Goal: Transaction & Acquisition: Purchase product/service

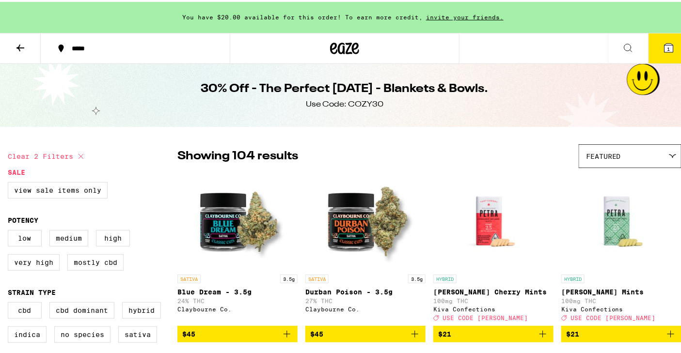
click at [21, 41] on icon at bounding box center [21, 46] width 12 height 12
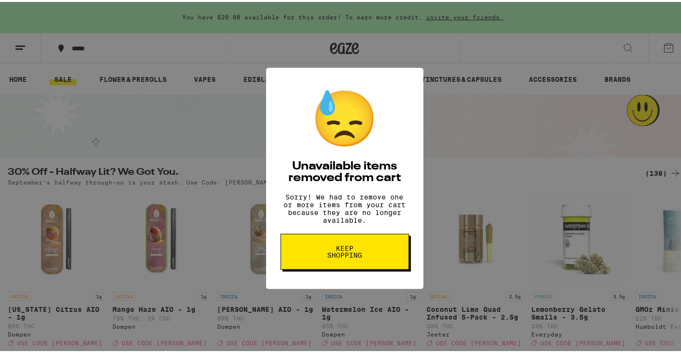
click at [344, 257] on span "Keep Shopping" at bounding box center [345, 250] width 50 height 14
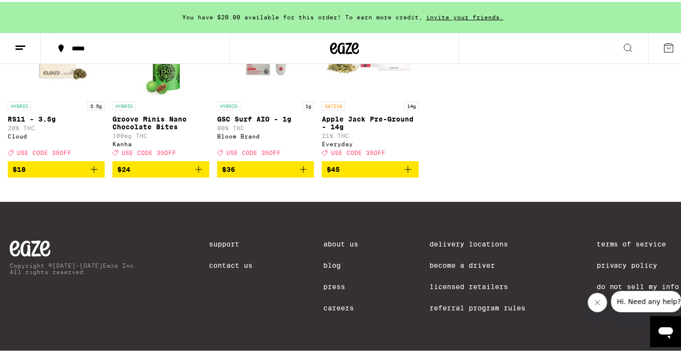
scroll to position [433, 0]
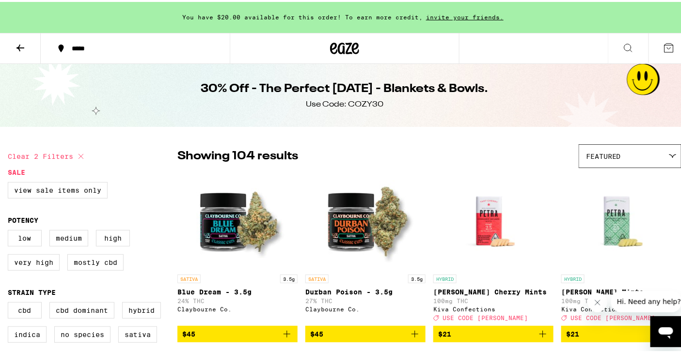
click at [626, 154] on div "Featured" at bounding box center [630, 154] width 102 height 23
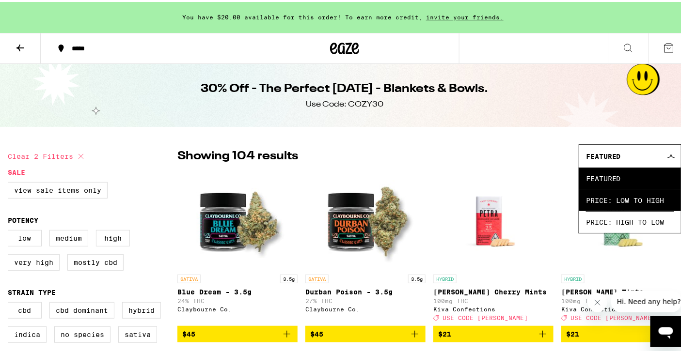
click at [597, 208] on span "Price: Low to High" at bounding box center [630, 199] width 88 height 22
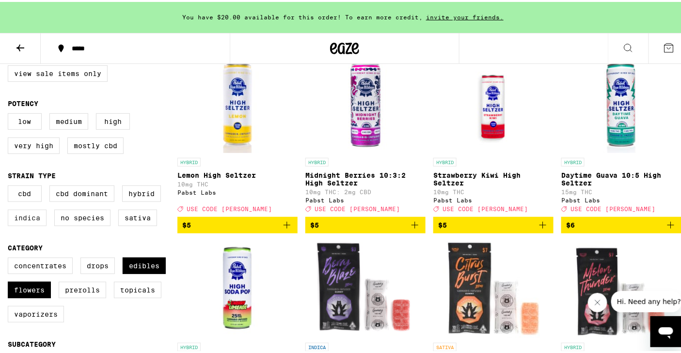
scroll to position [122, 0]
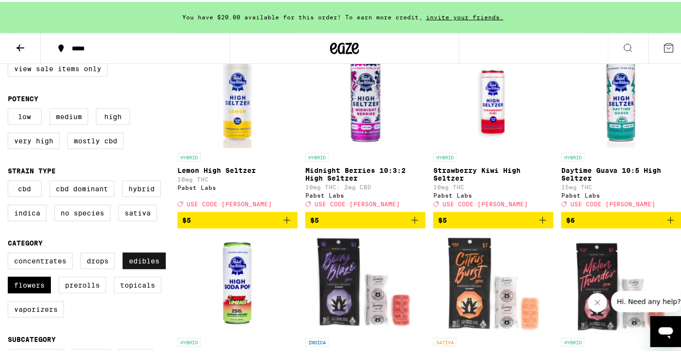
click at [142, 265] on label "Edibles" at bounding box center [144, 259] width 43 height 16
click at [10, 253] on input "Edibles" at bounding box center [10, 253] width 0 height 0
checkbox input "false"
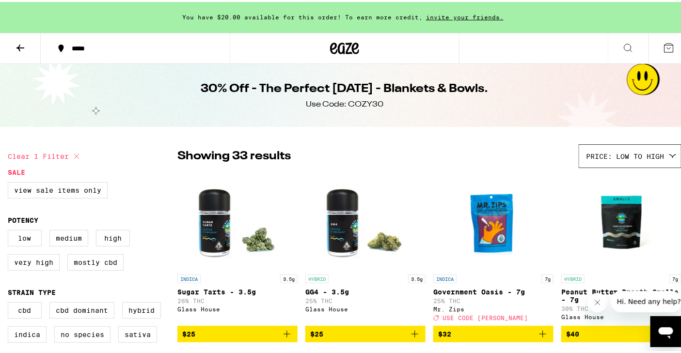
click at [22, 44] on icon at bounding box center [21, 46] width 12 height 12
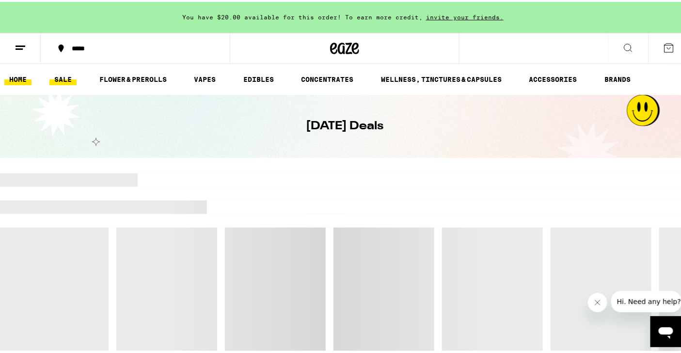
click at [26, 72] on link "HOME" at bounding box center [17, 78] width 27 height 12
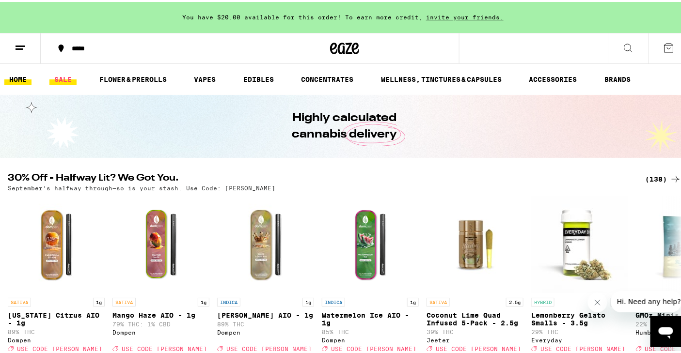
click at [63, 80] on link "SALE" at bounding box center [62, 78] width 27 height 12
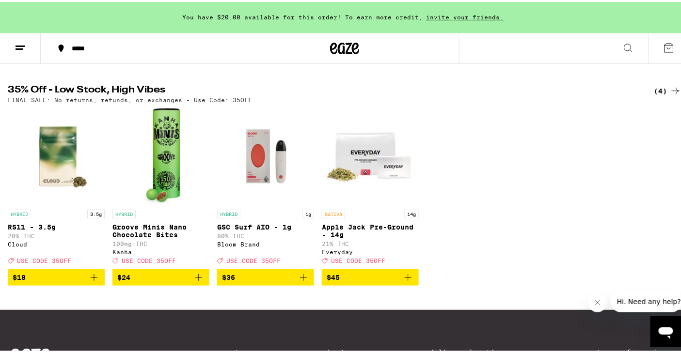
scroll to position [308, 0]
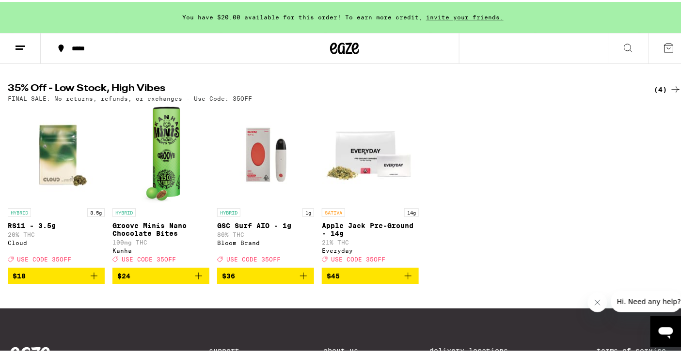
click at [96, 280] on icon "Add to bag" at bounding box center [94, 275] width 12 height 12
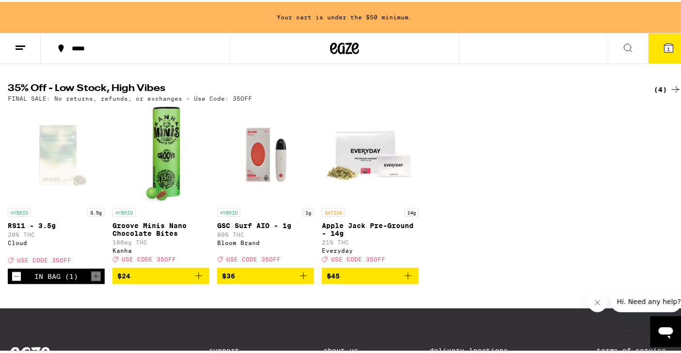
click at [13, 281] on icon "Decrement" at bounding box center [16, 275] width 9 height 12
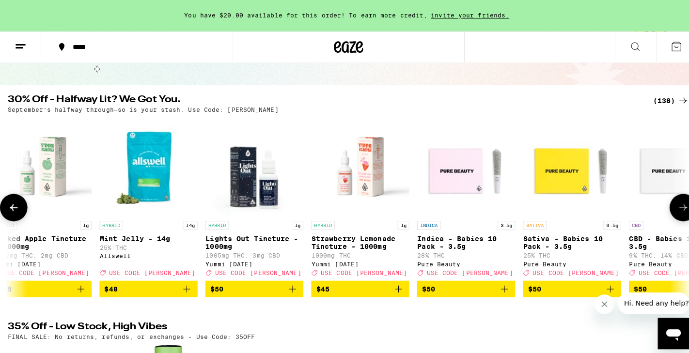
scroll to position [0, 11941]
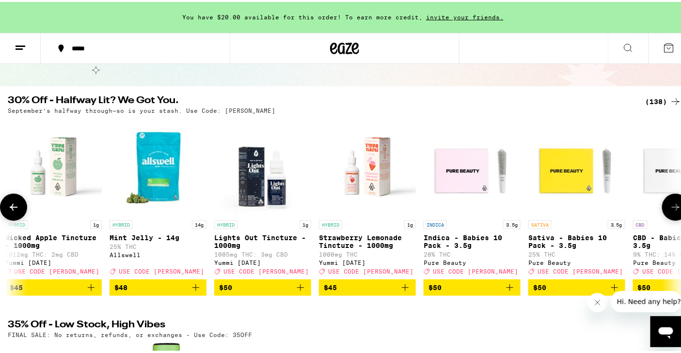
click at [377, 184] on img "Open page for Strawberry Lemonade Tincture - 1000mg from Yummi Karma" at bounding box center [367, 165] width 97 height 97
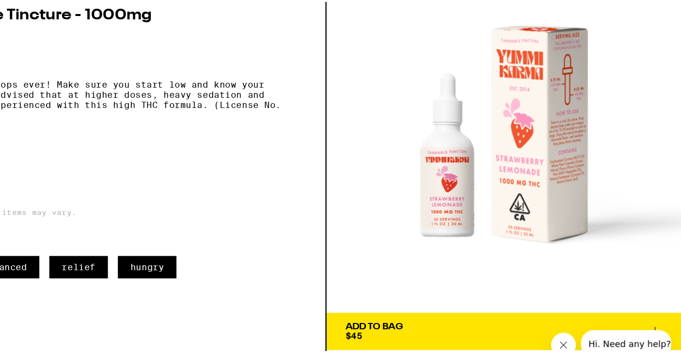
scroll to position [72, 0]
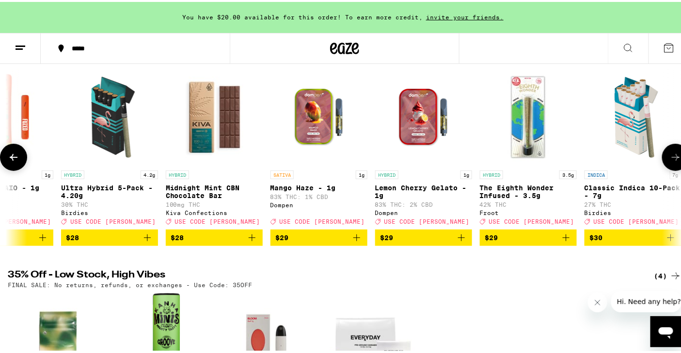
scroll to position [0, 7808]
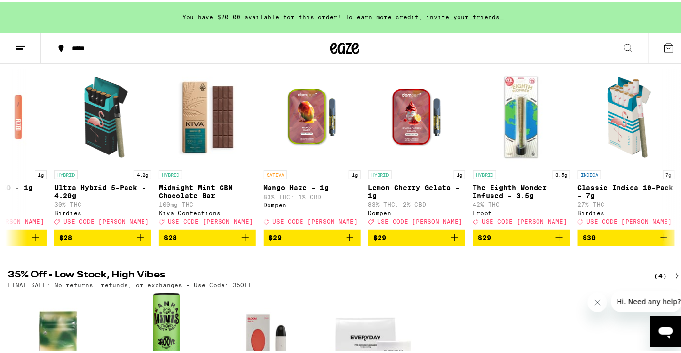
click at [11, 51] on button at bounding box center [20, 47] width 41 height 31
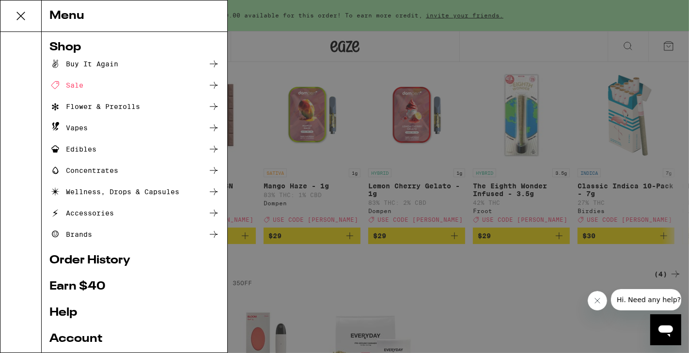
click at [302, 141] on div "Menu Shop Buy It Again Sale Flower & Prerolls Vapes Edibles Concentrates Wellne…" at bounding box center [344, 176] width 689 height 353
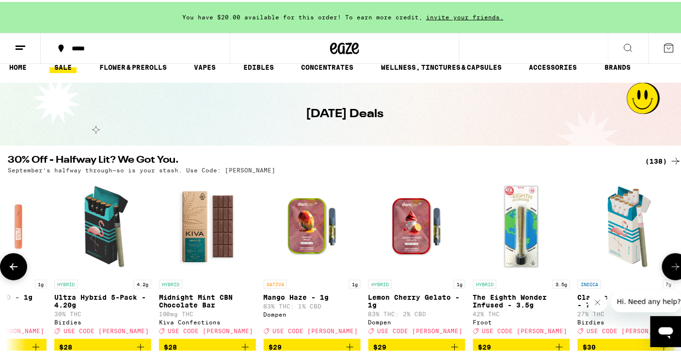
scroll to position [0, 0]
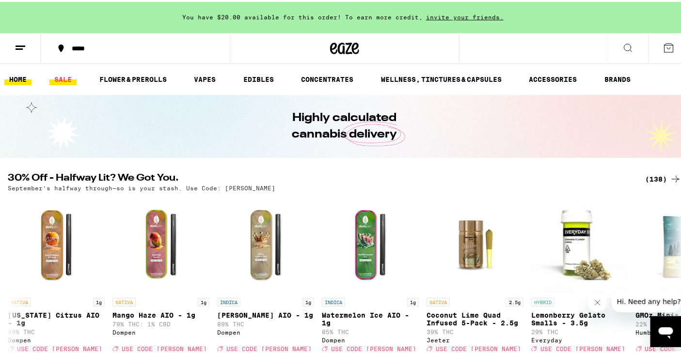
click at [63, 75] on link "SALE" at bounding box center [62, 78] width 27 height 12
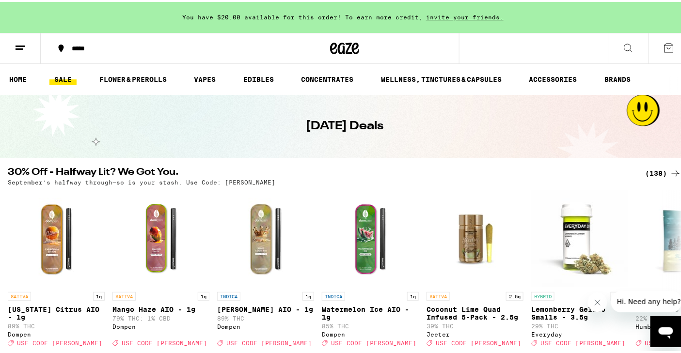
click at [646, 171] on div "(138)" at bounding box center [664, 172] width 36 height 12
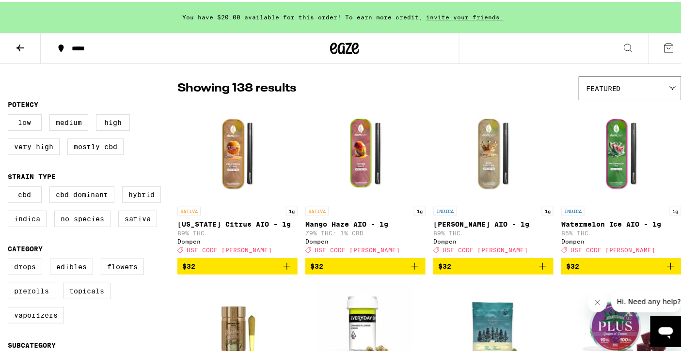
scroll to position [170, 0]
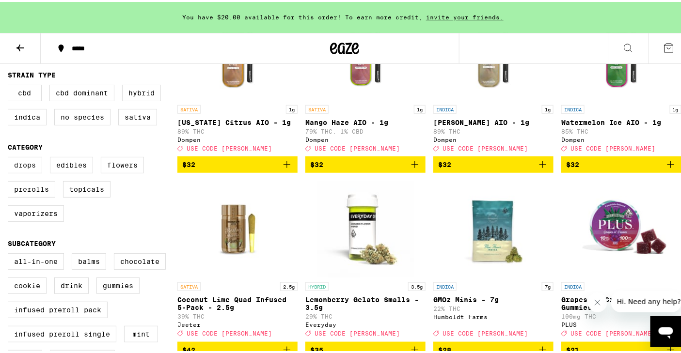
click at [10, 170] on label "Drops" at bounding box center [25, 163] width 34 height 16
click at [10, 157] on input "Drops" at bounding box center [10, 157] width 0 height 0
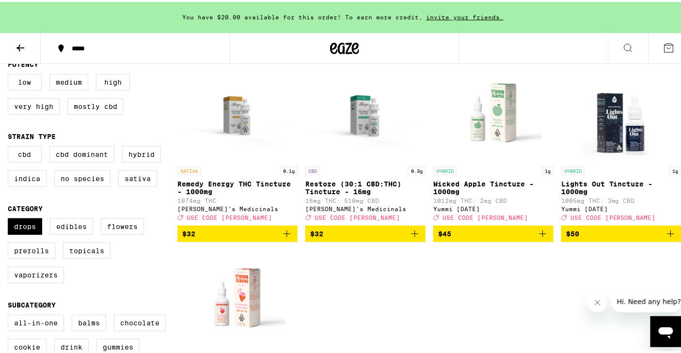
scroll to position [104, 0]
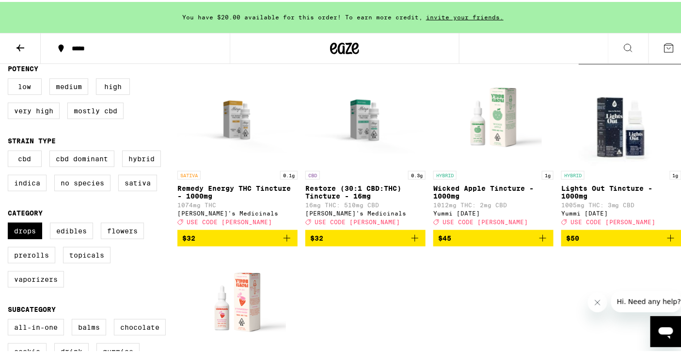
click at [283, 242] on icon "Add to bag" at bounding box center [287, 237] width 12 height 12
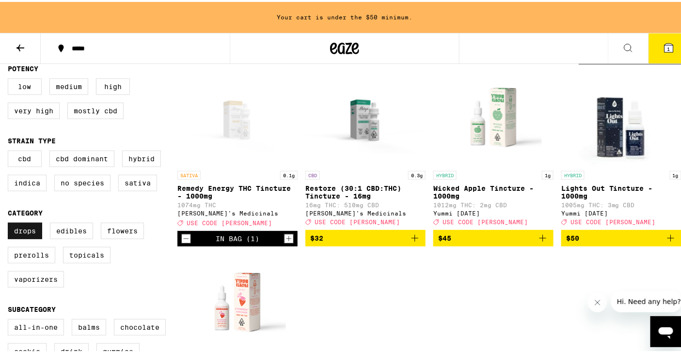
click at [16, 238] on label "Drops" at bounding box center [25, 229] width 34 height 16
click at [10, 223] on input "Drops" at bounding box center [10, 223] width 0 height 0
checkbox input "false"
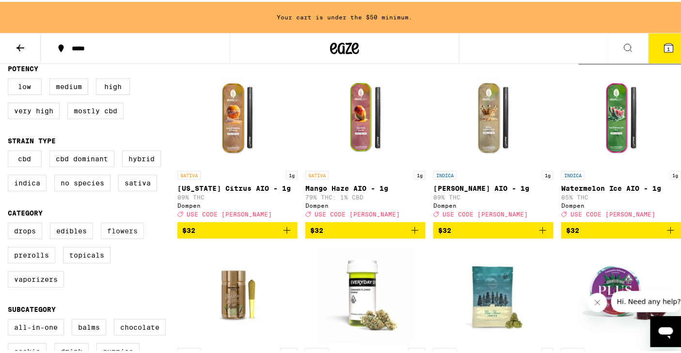
click at [122, 238] on label "Flowers" at bounding box center [122, 229] width 43 height 16
click at [10, 223] on input "Flowers" at bounding box center [10, 223] width 0 height 0
checkbox input "true"
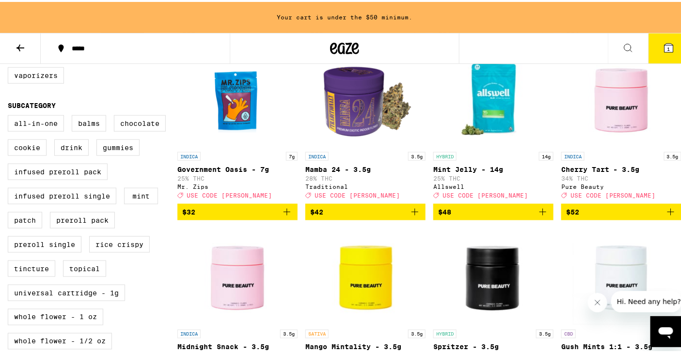
scroll to position [306, 0]
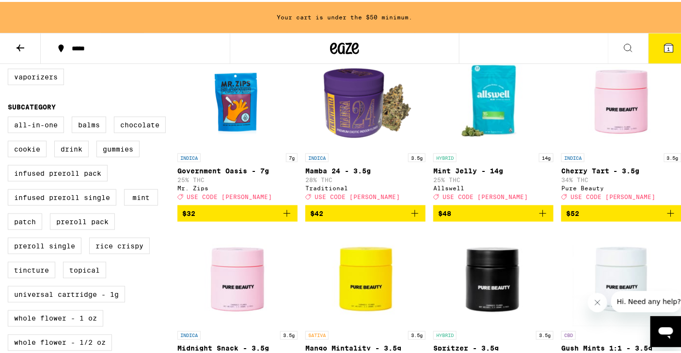
click at [653, 41] on button "1" at bounding box center [669, 47] width 41 height 30
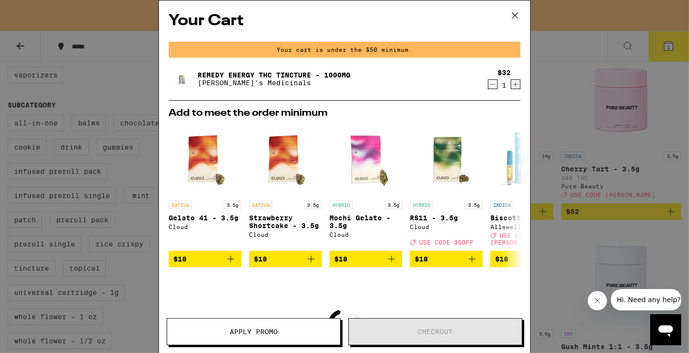
click at [653, 41] on div "Your Cart Your cart is under the $50 minimum. Remedy Energy THC Tincture - 1000…" at bounding box center [344, 176] width 689 height 353
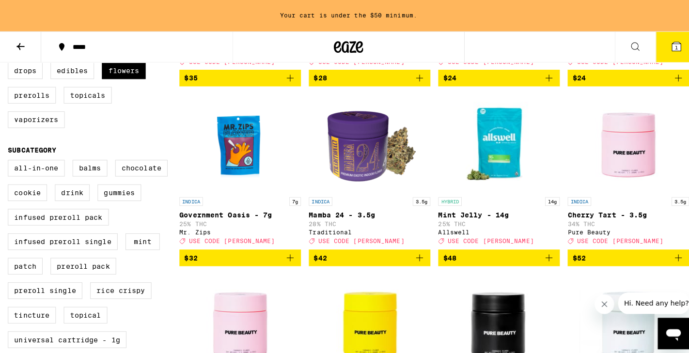
scroll to position [263, 0]
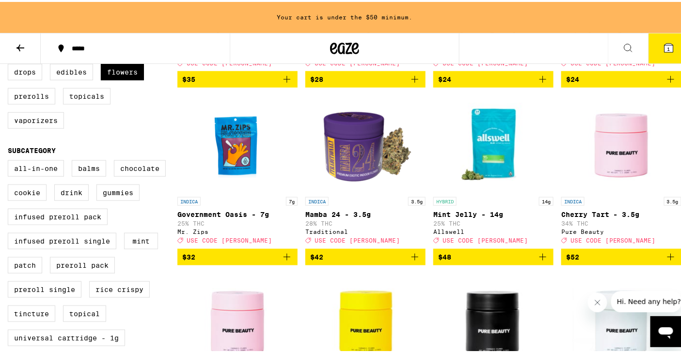
click at [497, 175] on img "Open page for Mint Jelly - 14g from Allswell" at bounding box center [493, 142] width 97 height 97
click at [487, 144] on img "Open page for Mint Jelly - 14g from Allswell" at bounding box center [493, 142] width 97 height 97
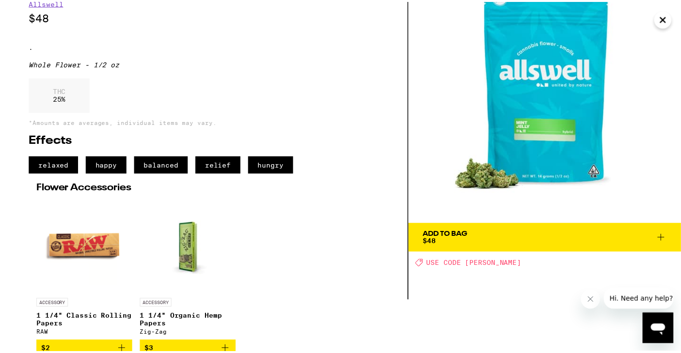
scroll to position [55, 0]
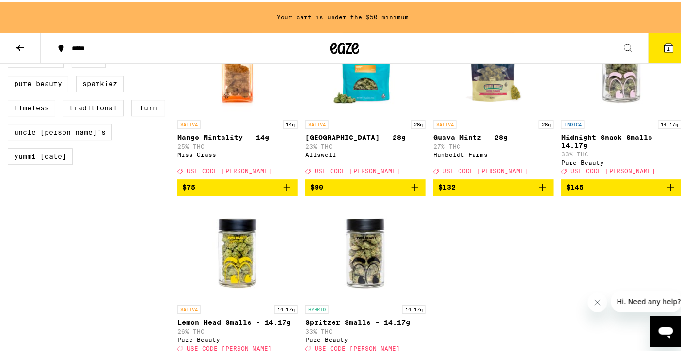
scroll to position [881, 0]
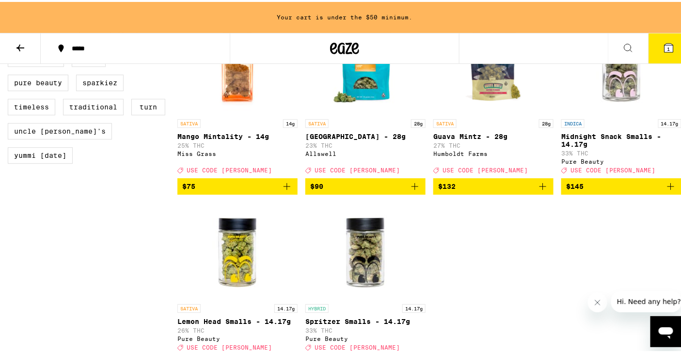
click at [410, 191] on icon "Add to bag" at bounding box center [415, 185] width 12 height 12
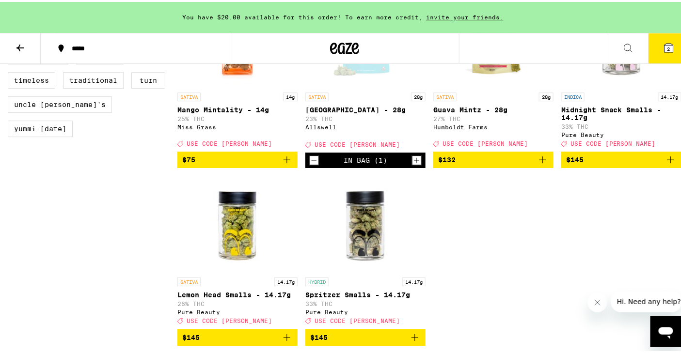
scroll to position [902, 0]
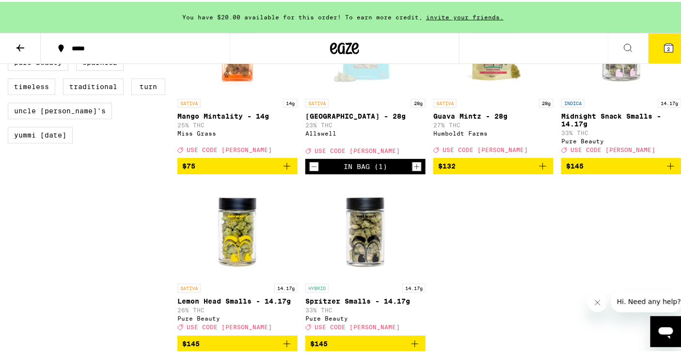
click at [310, 171] on icon "Decrement" at bounding box center [314, 165] width 9 height 12
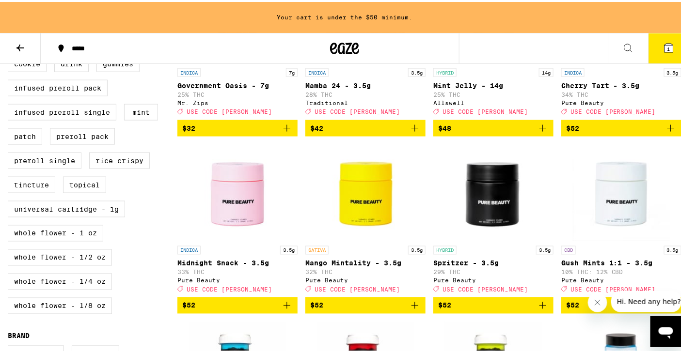
scroll to position [302, 0]
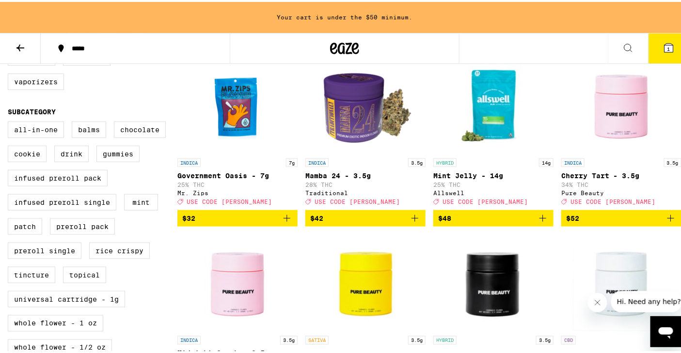
click at [540, 220] on icon "Add to bag" at bounding box center [543, 216] width 7 height 7
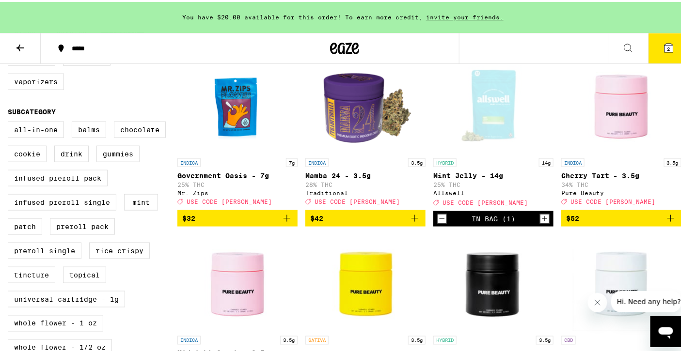
click at [661, 52] on button "2" at bounding box center [669, 47] width 41 height 30
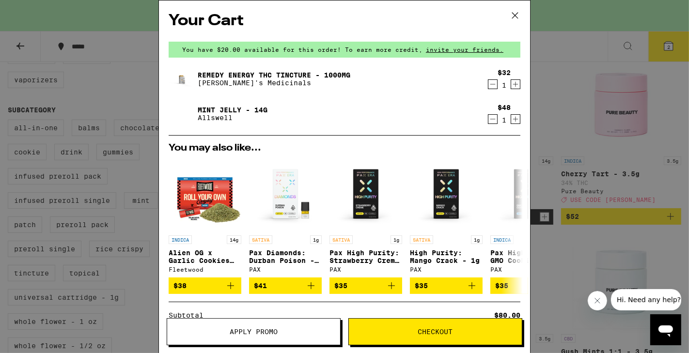
click at [256, 336] on span "Apply Promo" at bounding box center [254, 332] width 48 height 7
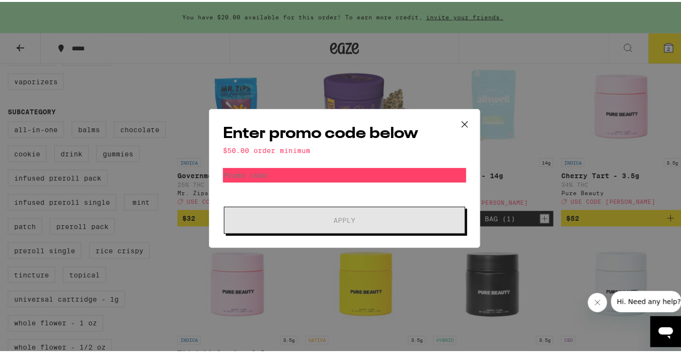
click at [292, 192] on form "Promo Code Apply" at bounding box center [344, 199] width 243 height 66
click at [294, 169] on input "Promo Code" at bounding box center [344, 173] width 243 height 15
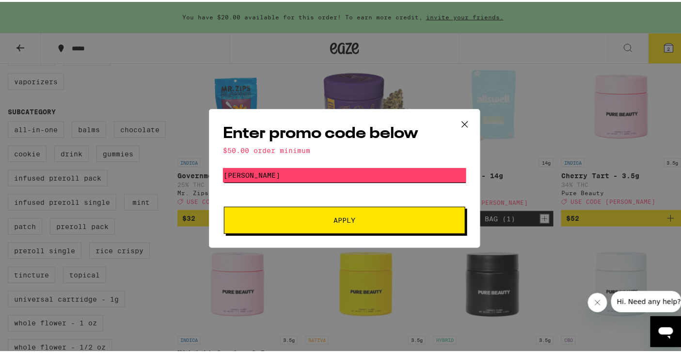
type input "litty"
click at [224, 205] on button "Apply" at bounding box center [344, 218] width 241 height 27
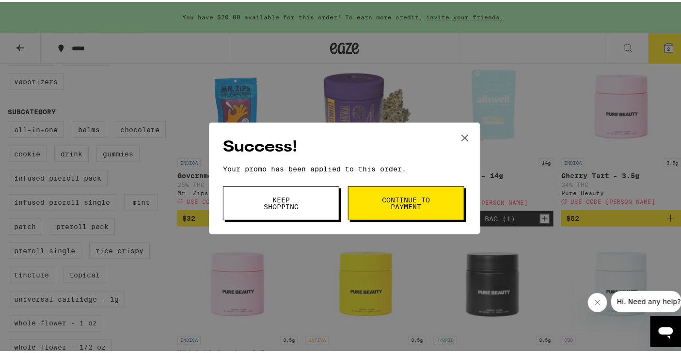
click at [393, 213] on button "Continue to payment" at bounding box center [406, 202] width 116 height 34
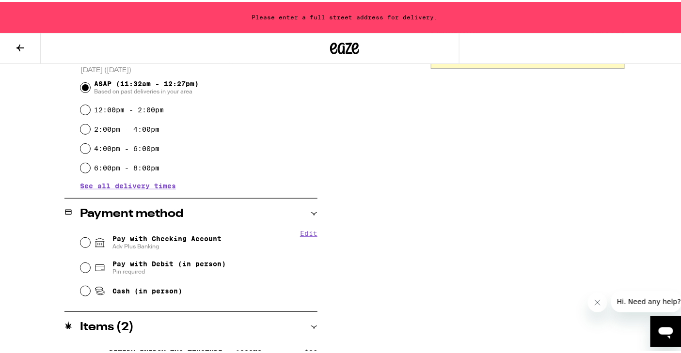
scroll to position [278, 0]
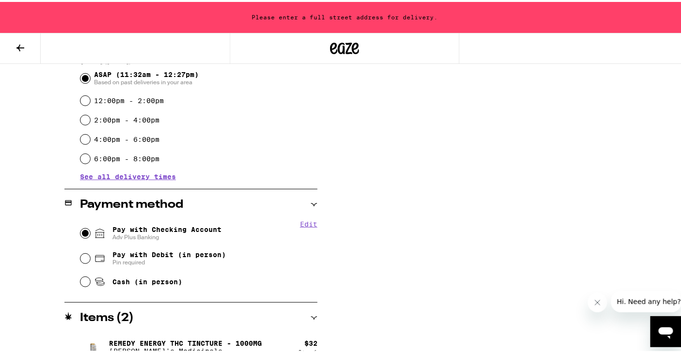
click at [83, 236] on input "Pay with Checking Account Adv Plus Banking" at bounding box center [85, 232] width 10 height 10
radio input "true"
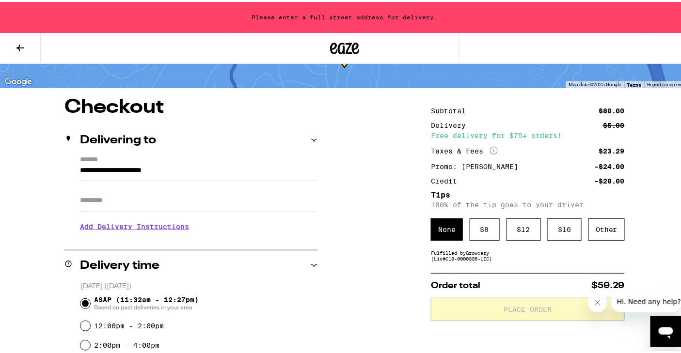
scroll to position [59, 0]
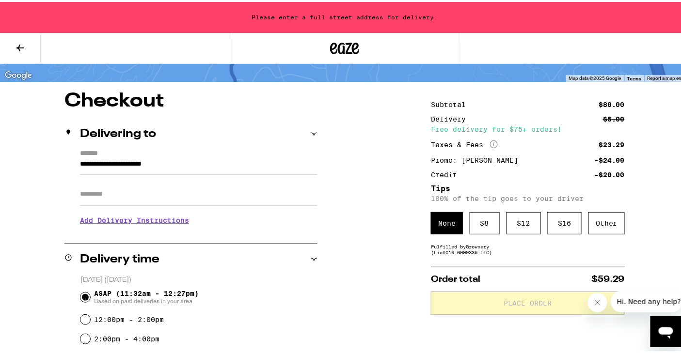
click at [114, 165] on input "**********" at bounding box center [199, 165] width 238 height 16
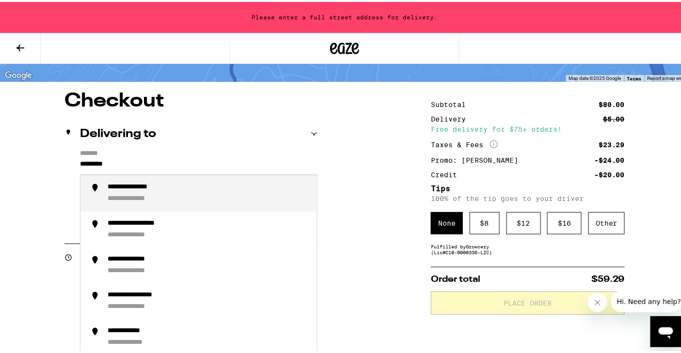
click at [126, 192] on div "**********" at bounding box center [209, 191] width 202 height 20
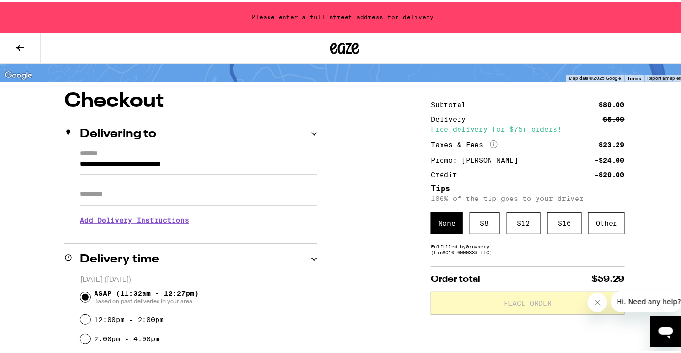
type input "**********"
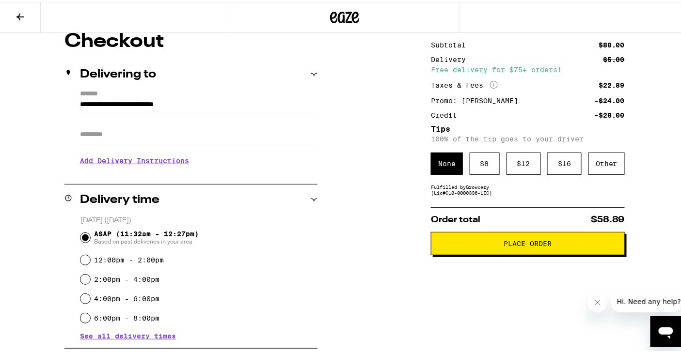
scroll to position [92, 0]
